Goal: Task Accomplishment & Management: Manage account settings

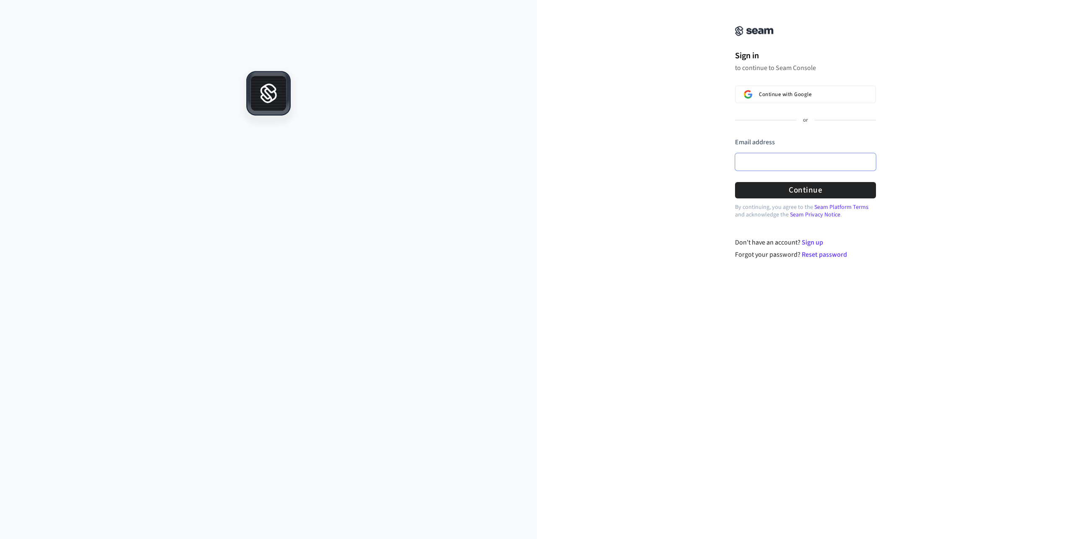
click at [779, 157] on input "Email address" at bounding box center [805, 162] width 141 height 18
paste input "**********"
click at [683, 229] on div "By continuing, you agree to the Seam Platform Terms and acknowledge the Seam Pr…" at bounding box center [805, 224] width 537 height 24
click at [814, 189] on button "Continue" at bounding box center [805, 190] width 141 height 16
type input "**********"
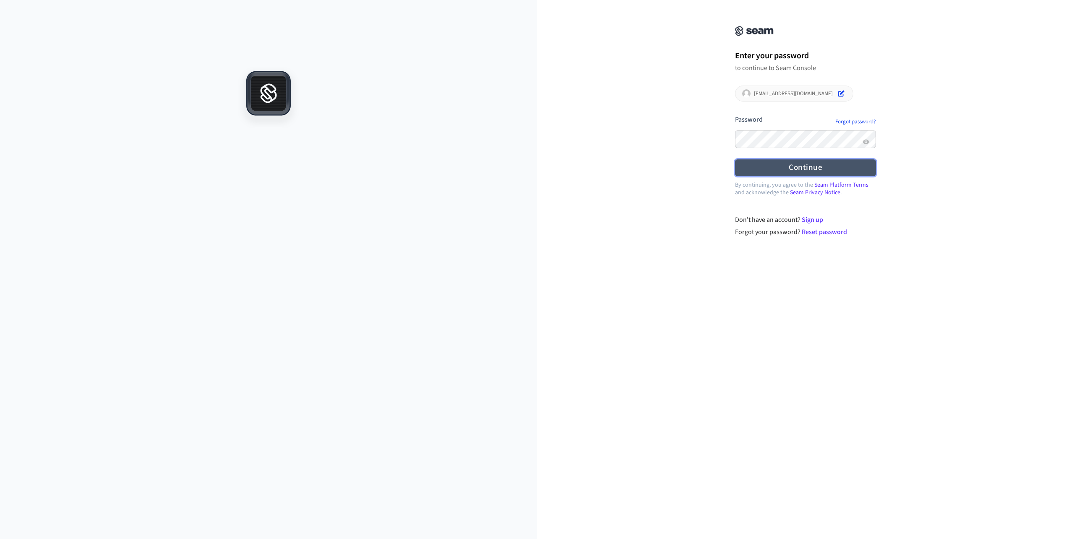
click at [811, 172] on button "Continue" at bounding box center [805, 167] width 141 height 16
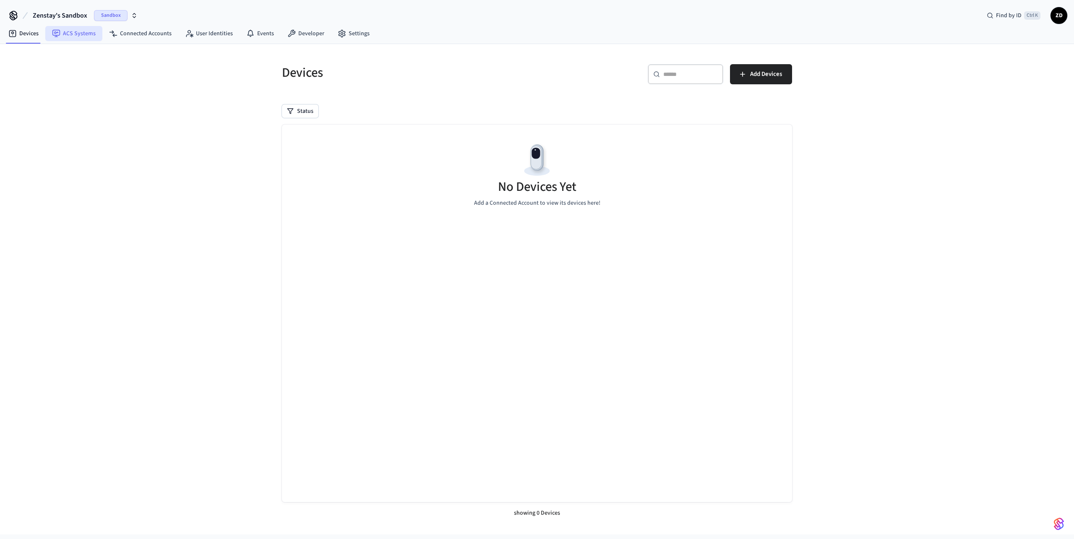
click at [65, 32] on link "ACS Systems" at bounding box center [73, 33] width 57 height 15
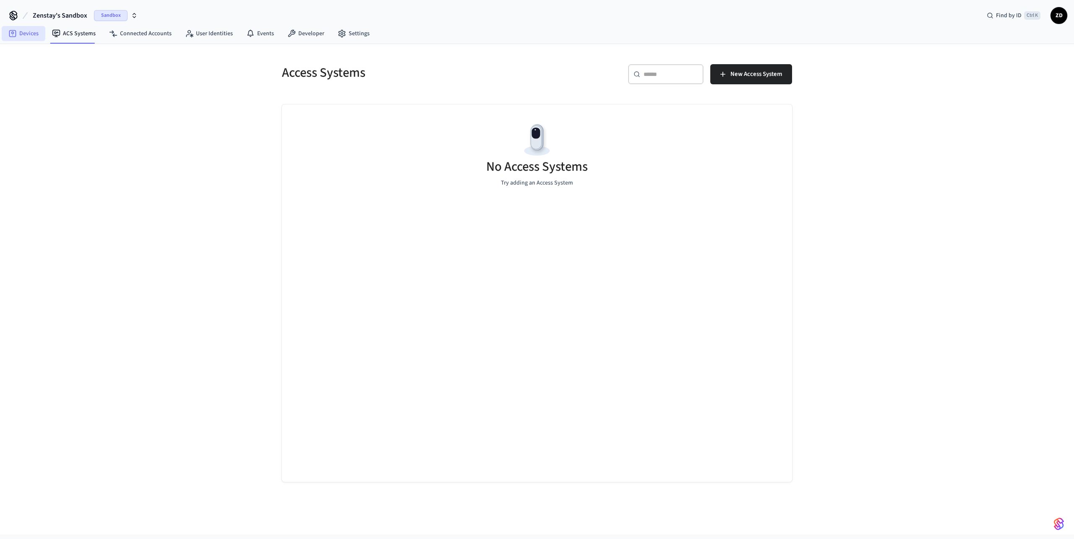
click at [30, 35] on link "Devices" at bounding box center [24, 33] width 44 height 15
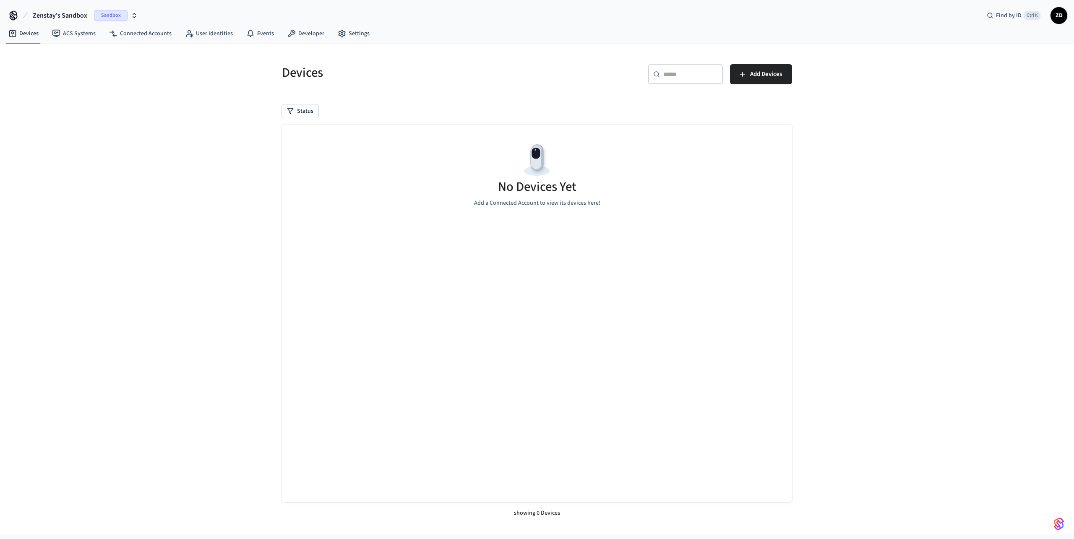
click at [126, 15] on span "Sandbox" at bounding box center [111, 15] width 34 height 11
click at [62, 55] on div "Live - Legacy Production" at bounding box center [76, 54] width 115 height 11
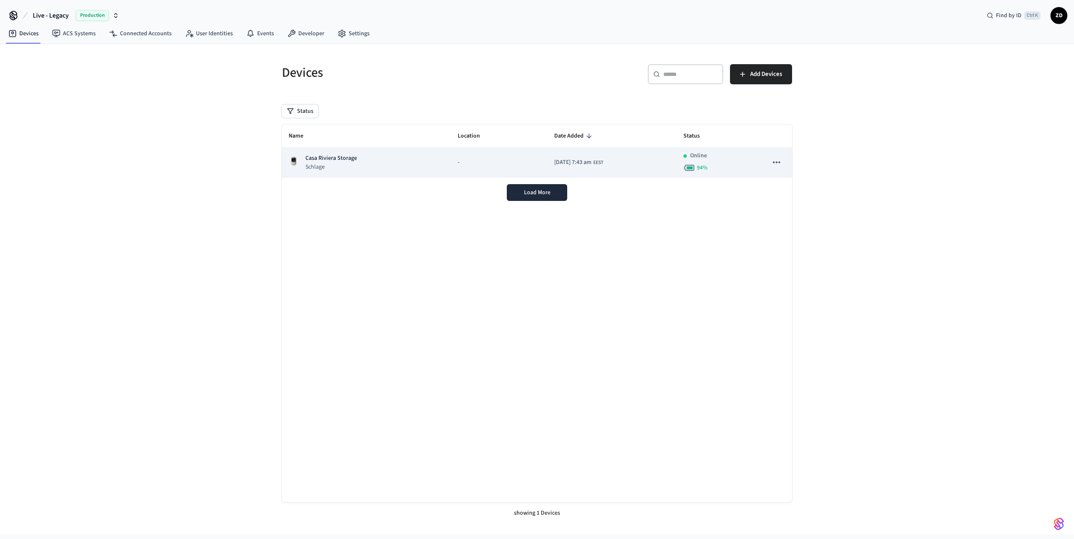
click at [363, 164] on div "Casa Riviera Storage Schlage" at bounding box center [367, 162] width 156 height 17
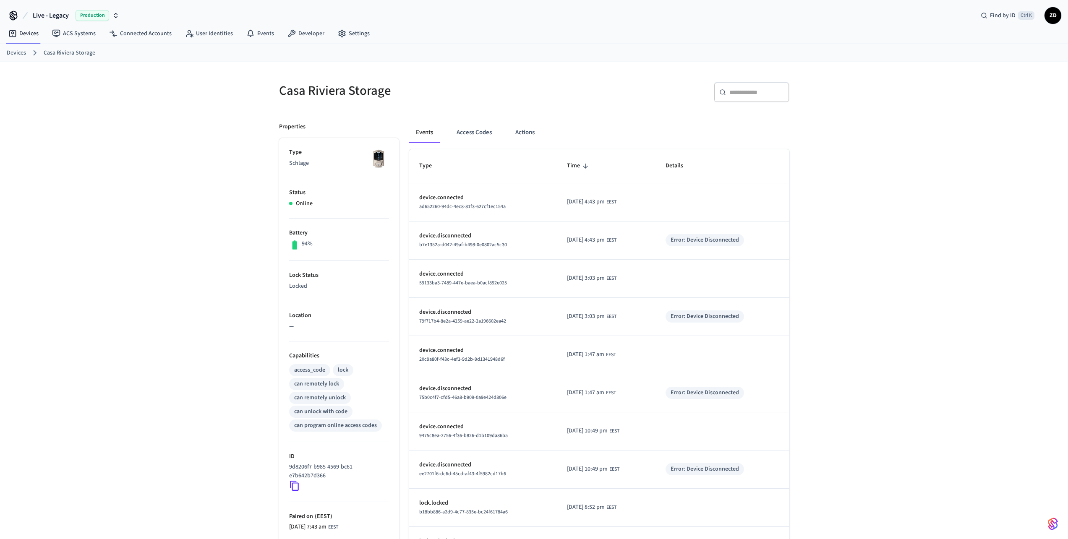
click at [388, 149] on img at bounding box center [378, 158] width 21 height 21
click at [470, 135] on button "Access Codes" at bounding box center [474, 133] width 49 height 20
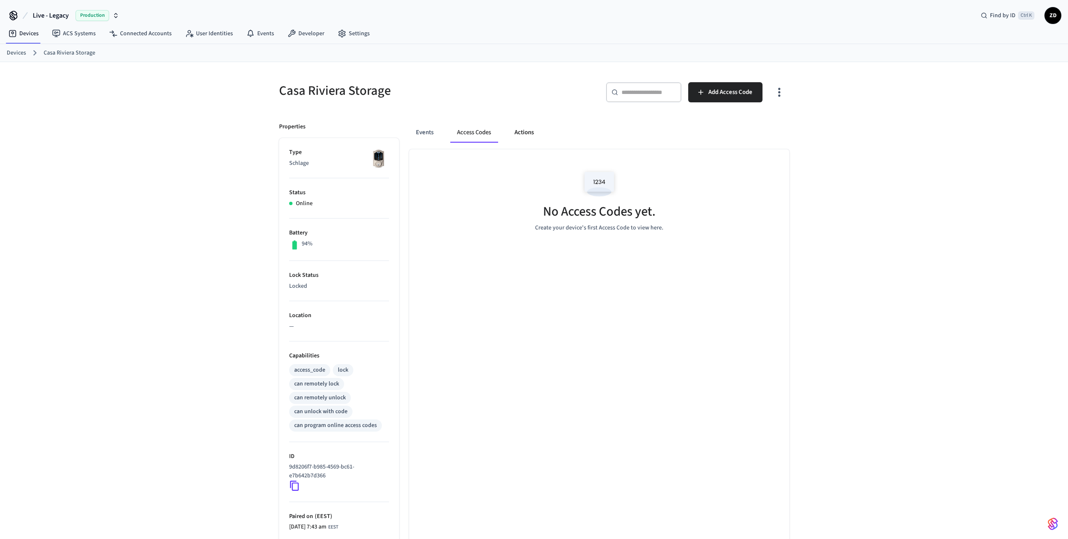
click at [522, 133] on button "Actions" at bounding box center [524, 133] width 33 height 20
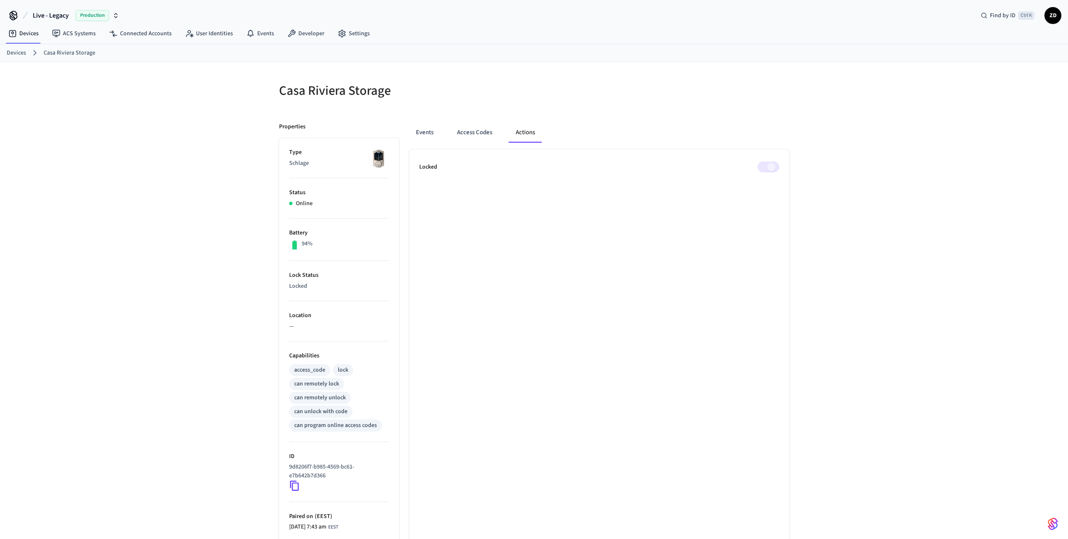
click at [809, 164] on div "Casa Riviera Storage Properties Type Schlage Status Online Battery 94% Lock Sta…" at bounding box center [534, 342] width 1068 height 560
click at [663, 123] on div "Events Access Codes Actions" at bounding box center [599, 133] width 380 height 20
click at [483, 135] on button "Access Codes" at bounding box center [474, 133] width 49 height 20
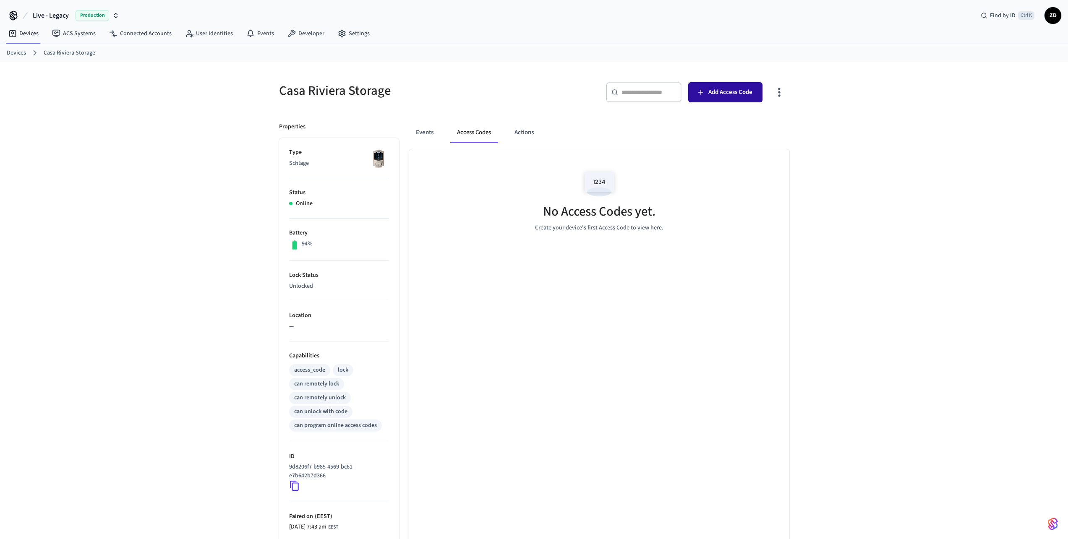
click at [730, 87] on span "Add Access Code" at bounding box center [730, 92] width 44 height 11
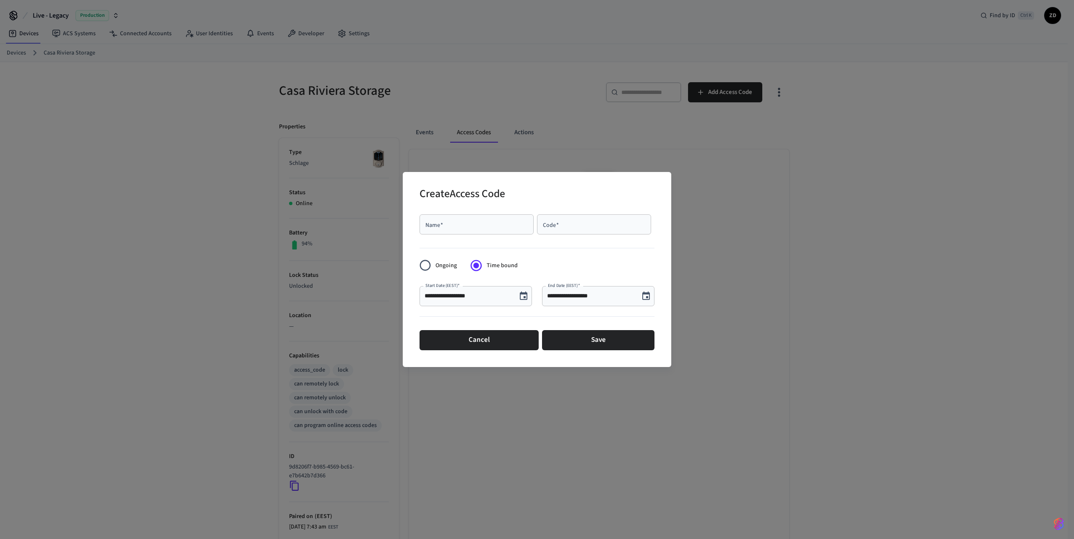
click at [586, 192] on div "Create Access Code" at bounding box center [537, 195] width 235 height 26
click at [628, 180] on div "**********" at bounding box center [537, 269] width 269 height 195
click at [461, 227] on input "Name   *" at bounding box center [477, 224] width 104 height 8
type input "*"
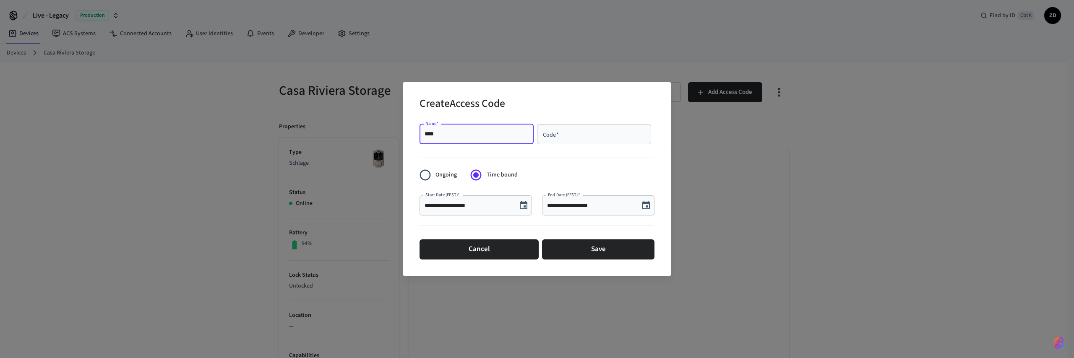
drag, startPoint x: 452, startPoint y: 135, endPoint x: 397, endPoint y: 130, distance: 56.0
click at [397, 130] on div "**********" at bounding box center [537, 179] width 1074 height 358
type input "**********"
click at [565, 133] on input "Code   *" at bounding box center [594, 134] width 104 height 8
type input "****"
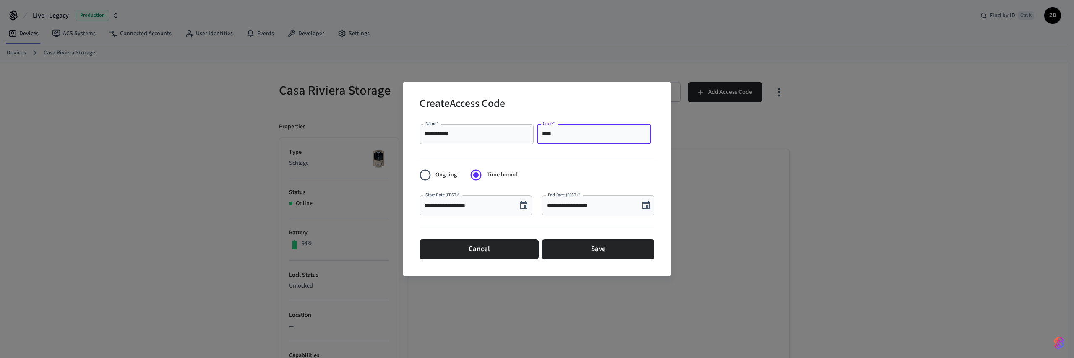
click at [649, 205] on icon "Choose date, selected date is Oct 9, 2025" at bounding box center [647, 205] width 8 height 8
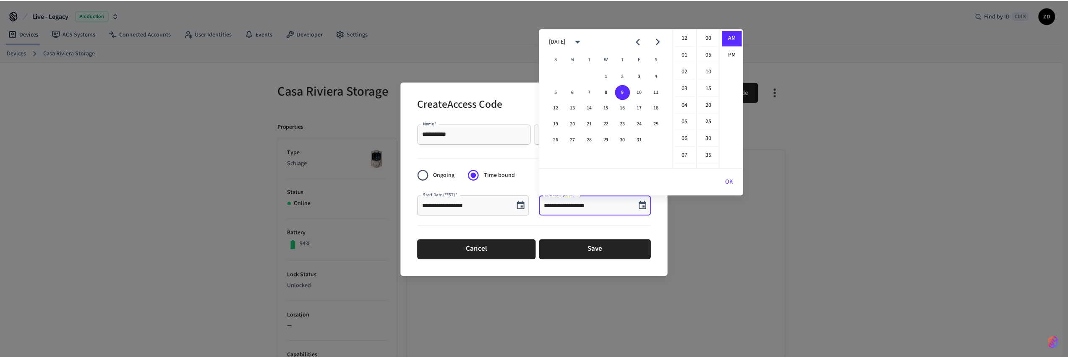
scroll to position [168, 0]
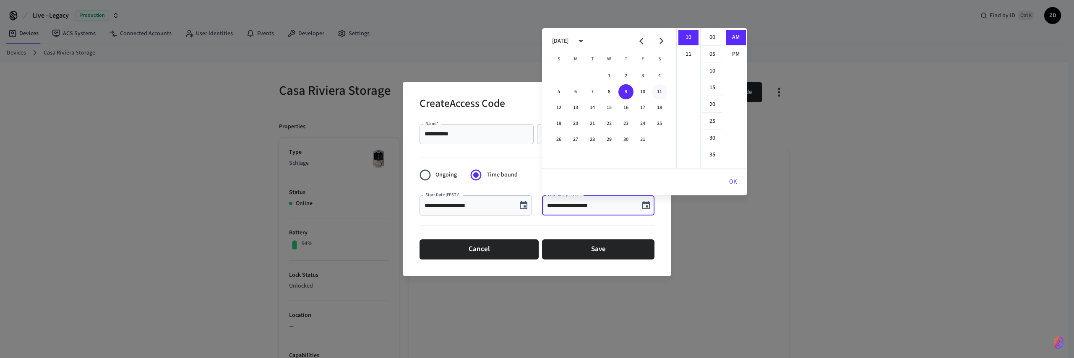
click at [659, 93] on button "11" at bounding box center [659, 91] width 15 height 15
type input "**********"
click at [646, 230] on div at bounding box center [537, 227] width 235 height 17
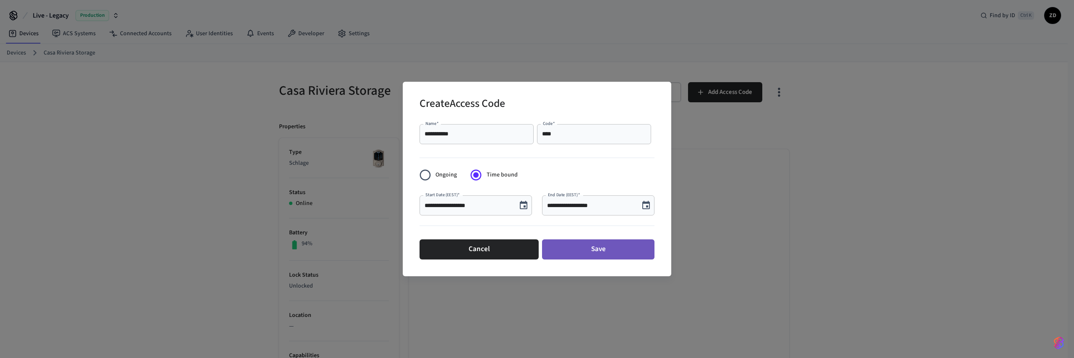
click at [610, 250] on button "Save" at bounding box center [598, 250] width 112 height 20
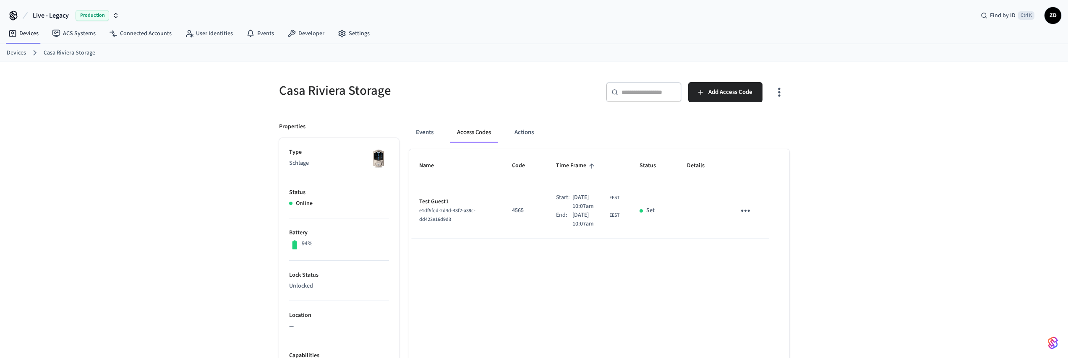
click at [304, 293] on li "Lock Status Unlocked" at bounding box center [339, 281] width 100 height 40
click at [429, 134] on button "Events" at bounding box center [424, 133] width 31 height 20
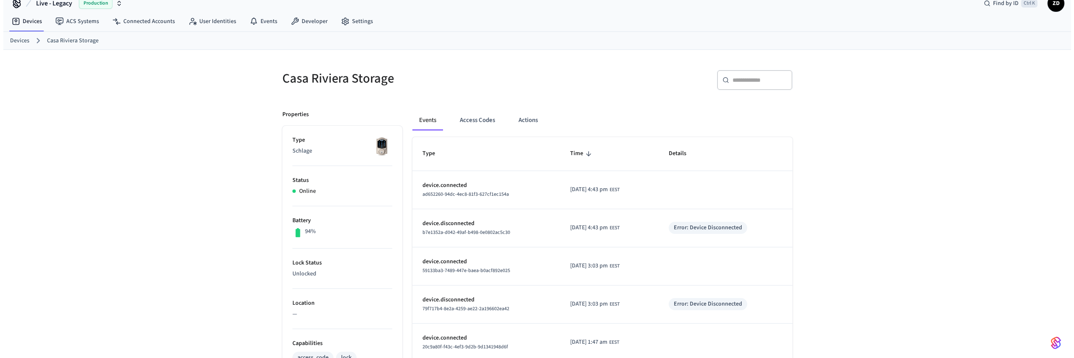
scroll to position [0, 0]
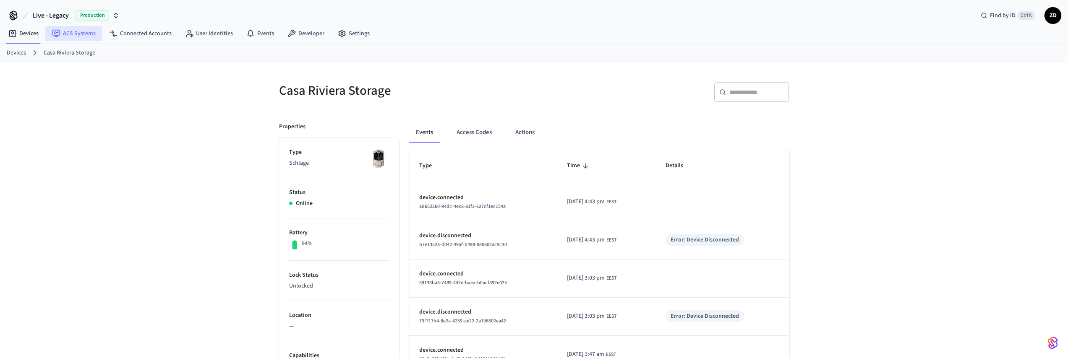
click at [86, 35] on link "ACS Systems" at bounding box center [73, 33] width 57 height 15
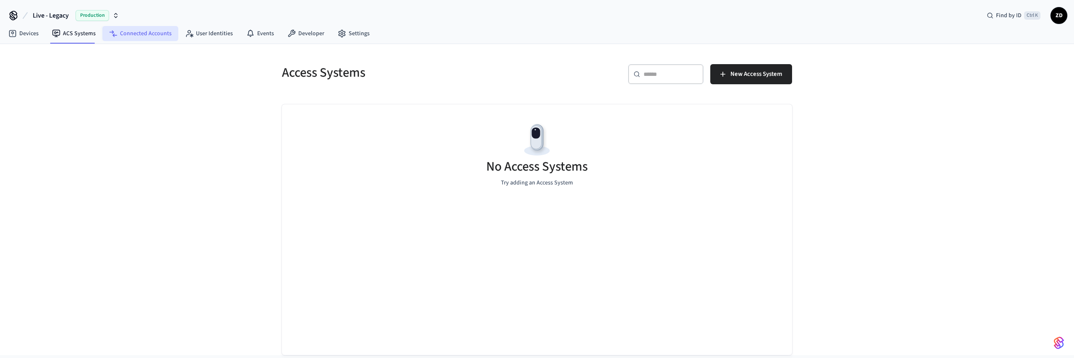
click at [123, 34] on link "Connected Accounts" at bounding box center [140, 33] width 76 height 15
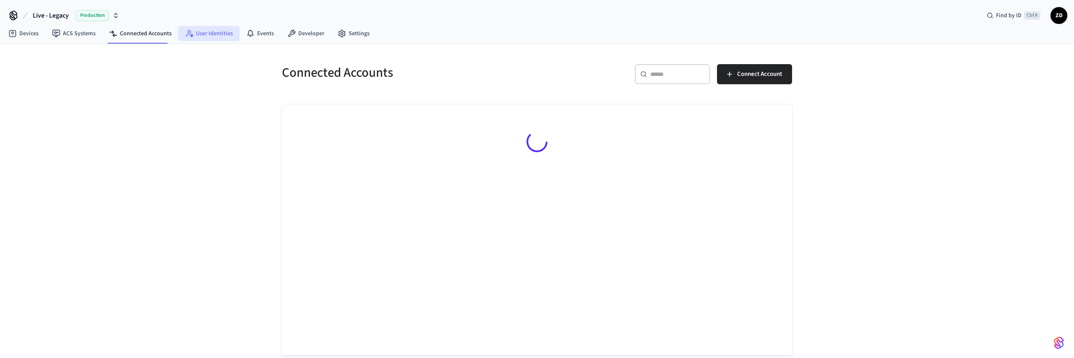
click at [201, 32] on link "User Identities" at bounding box center [208, 33] width 61 height 15
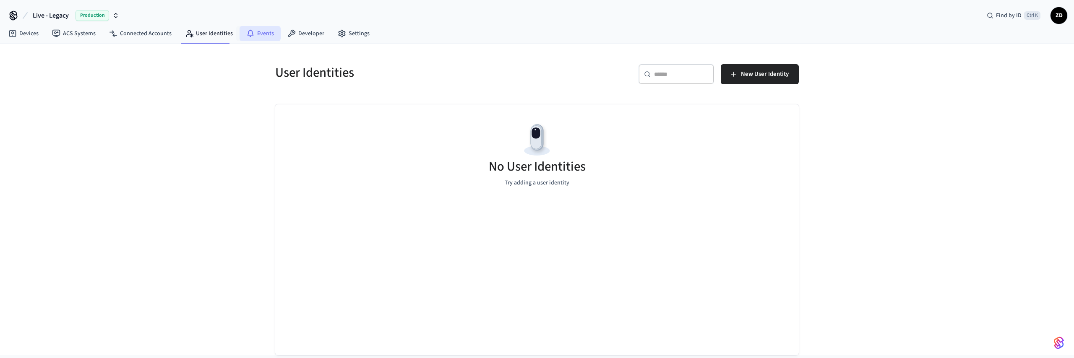
click at [257, 34] on link "Events" at bounding box center [260, 33] width 41 height 15
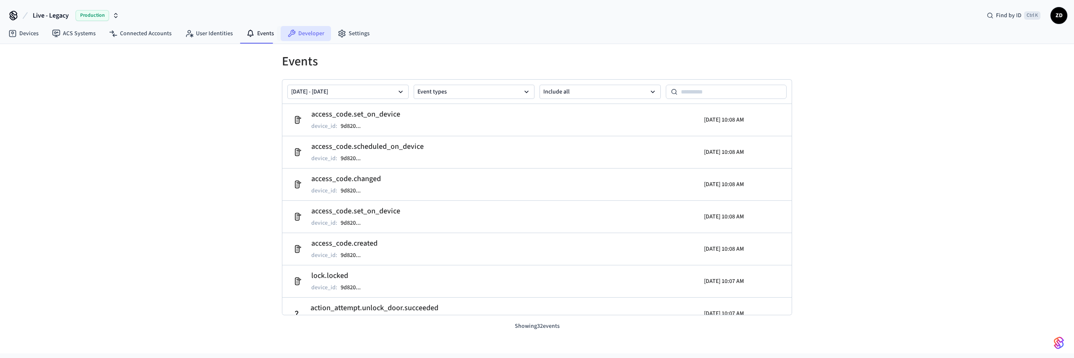
click at [309, 37] on link "Developer" at bounding box center [306, 33] width 50 height 15
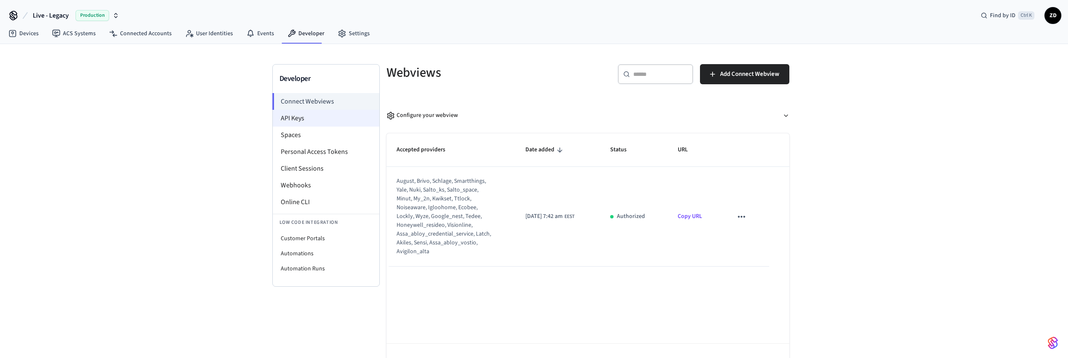
click at [316, 120] on li "API Keys" at bounding box center [326, 118] width 107 height 17
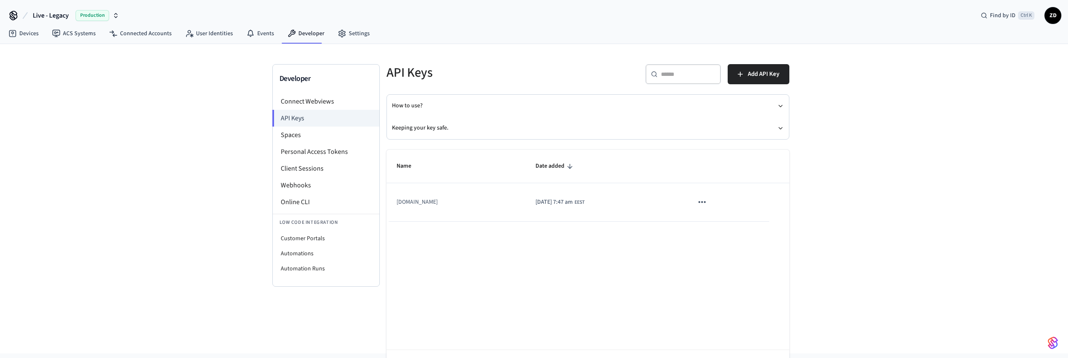
click at [455, 206] on td "[DOMAIN_NAME]" at bounding box center [456, 202] width 139 height 38
click at [590, 207] on td "[DATE] 7:47 am EEST" at bounding box center [603, 202] width 157 height 38
click at [704, 201] on button "sticky table" at bounding box center [702, 202] width 18 height 18
click at [607, 197] on div at bounding box center [537, 179] width 1074 height 358
click at [565, 203] on span "[DATE] 7:47 am" at bounding box center [554, 202] width 37 height 9
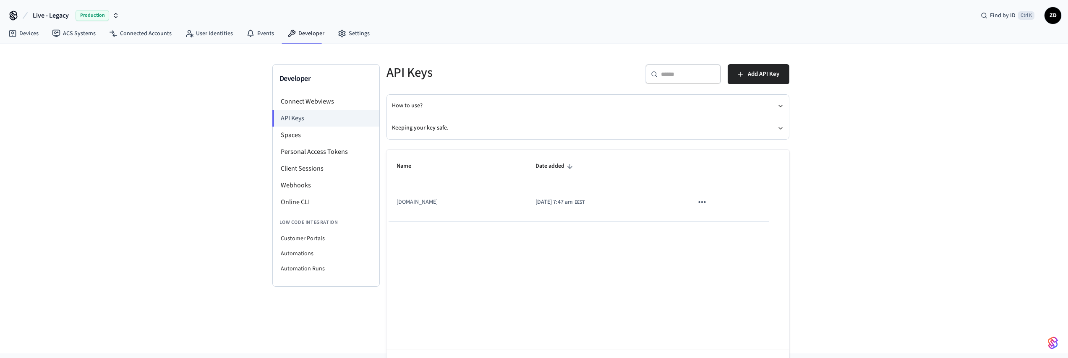
click at [536, 201] on span "[DATE] 7:47 am" at bounding box center [554, 202] width 37 height 9
click at [310, 131] on li "Spaces" at bounding box center [326, 135] width 107 height 17
